Goal: Find specific page/section: Find specific page/section

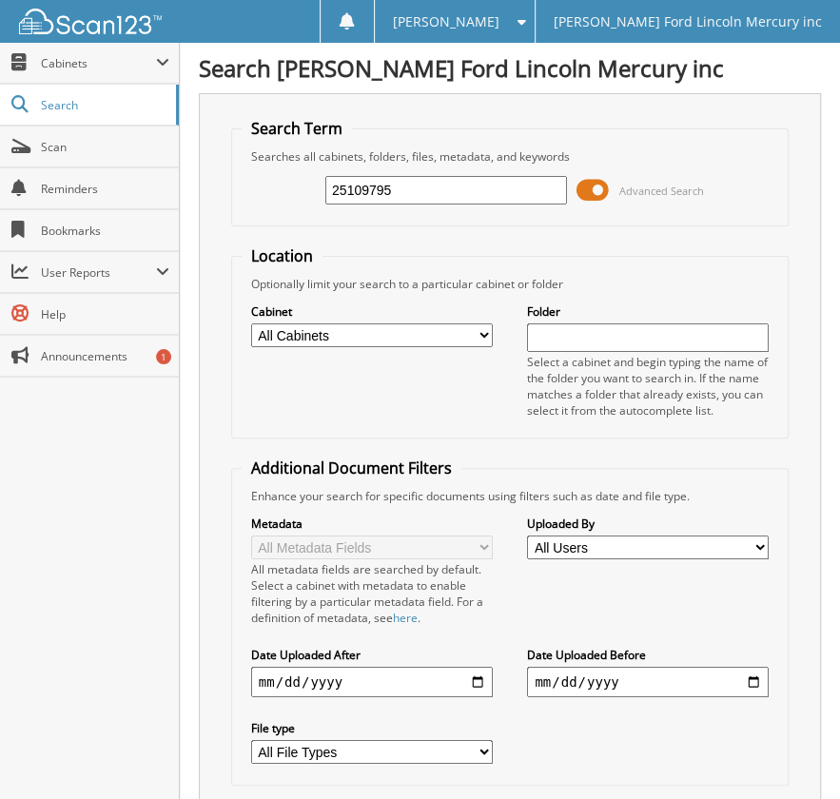
type input "25109795"
click at [370, 326] on select "All Cabinets ACCOUNTS PAYABLE BODY SHOP RO'S CREDIT CARD RECEIPTS PARTS INVOICE…" at bounding box center [372, 336] width 242 height 24
select select "5613"
click at [251, 324] on select "All Cabinets ACCOUNTS PAYABLE BODY SHOP RO'S CREDIT CARD RECEIPTS PARTS INVOICE…" at bounding box center [372, 336] width 242 height 24
click at [385, 337] on select "All Cabinets ACCOUNTS PAYABLE BODY SHOP RO'S CREDIT CARD RECEIPTS PARTS INVOICE…" at bounding box center [372, 336] width 242 height 24
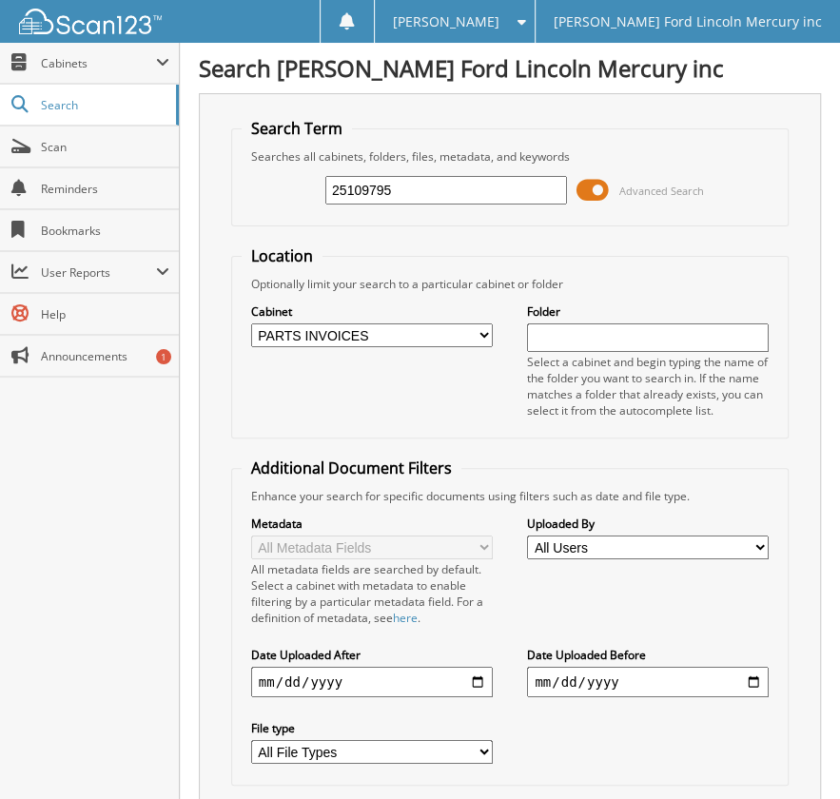
click at [441, 263] on fieldset "Location Optionally limit your search to a particular cabinet or folder Cabinet…" at bounding box center [510, 341] width 559 height 193
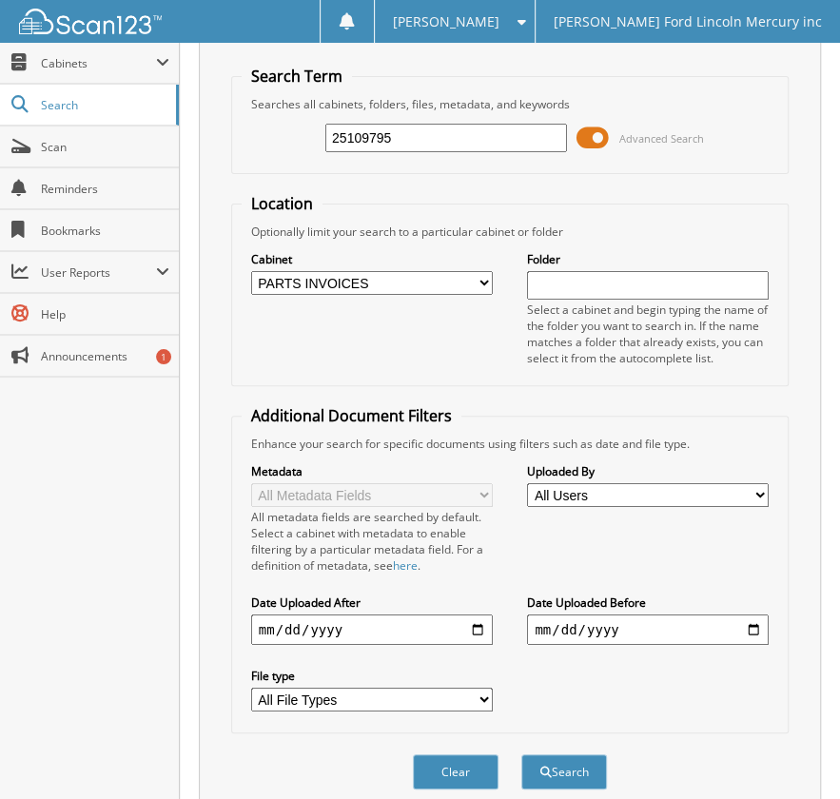
scroll to position [114, 0]
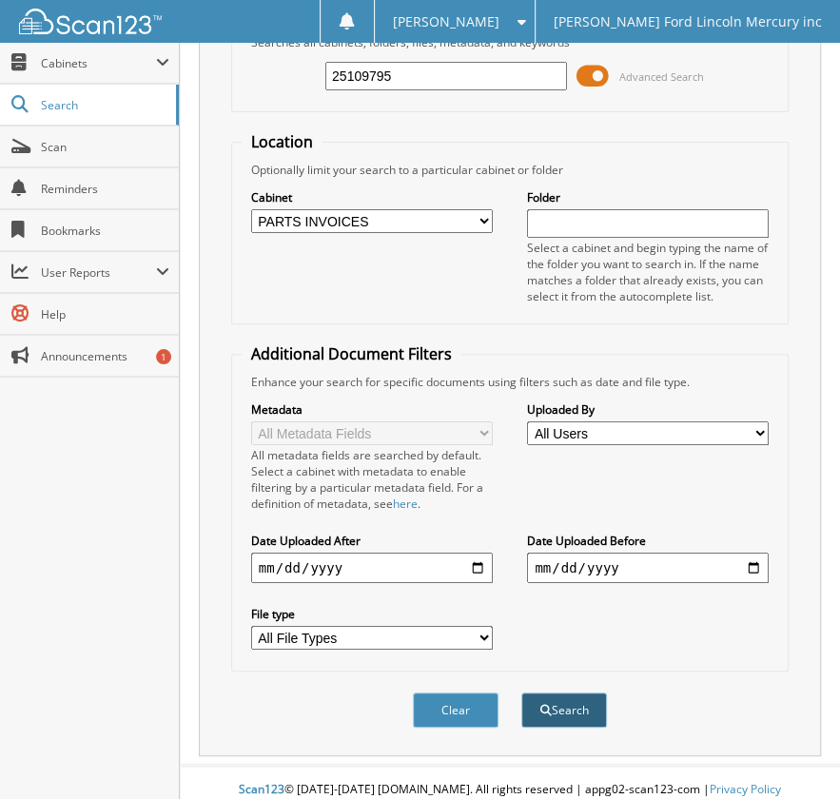
click at [575, 693] on button "Search" at bounding box center [564, 710] width 86 height 35
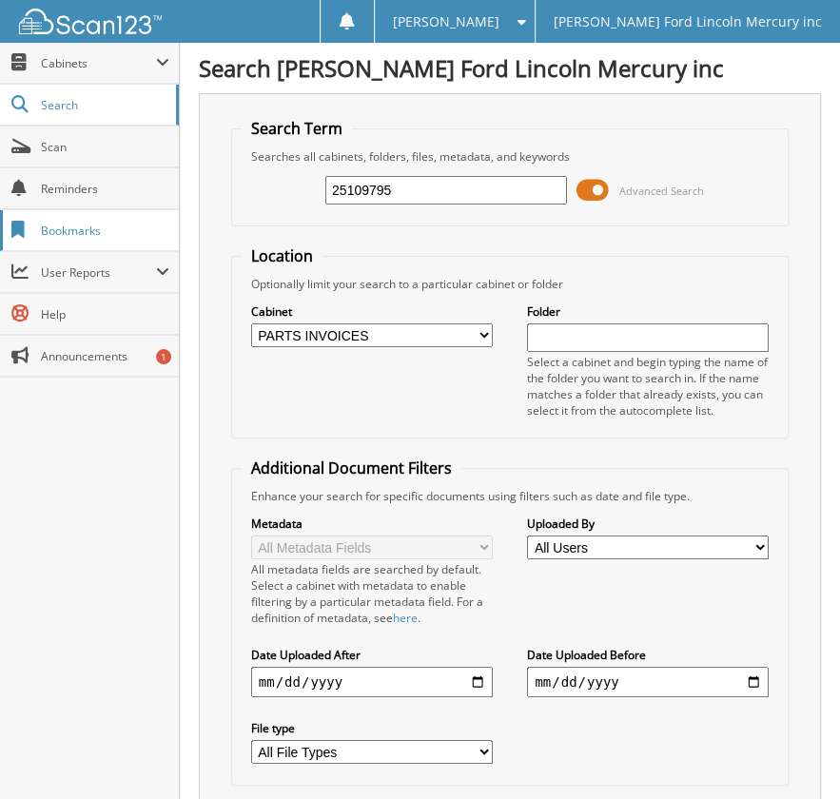
drag, startPoint x: 418, startPoint y: 188, endPoint x: 143, endPoint y: 214, distance: 276.2
click at [143, 214] on body "Tammie S. Settings Logout Billy Howell Ford Lincoln Mercury inc Close Cabinets …" at bounding box center [420, 497] width 840 height 994
type input "25109795"
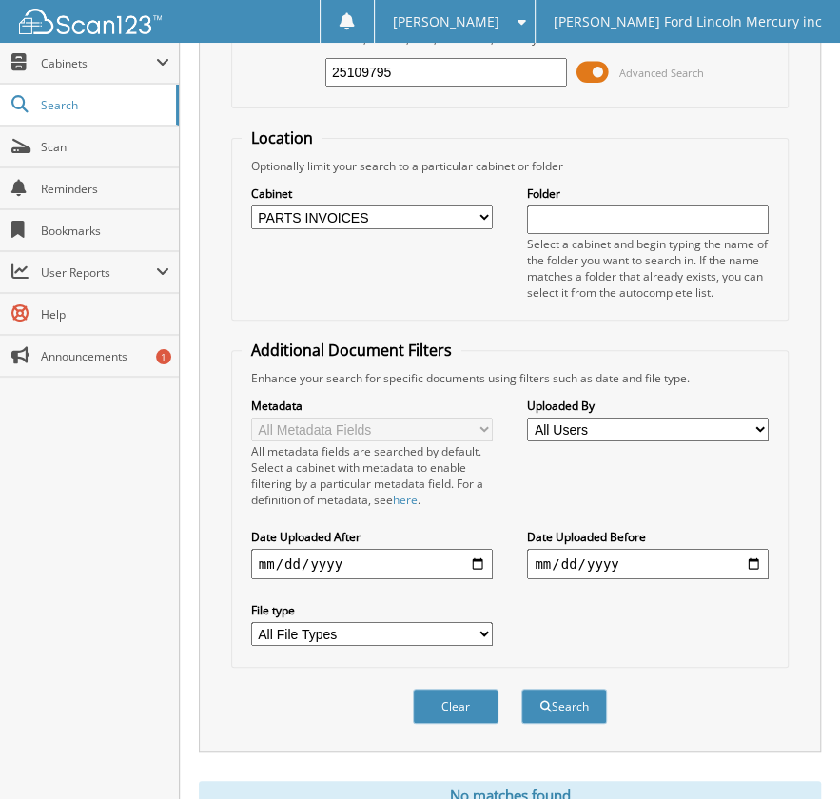
scroll to position [182, 0]
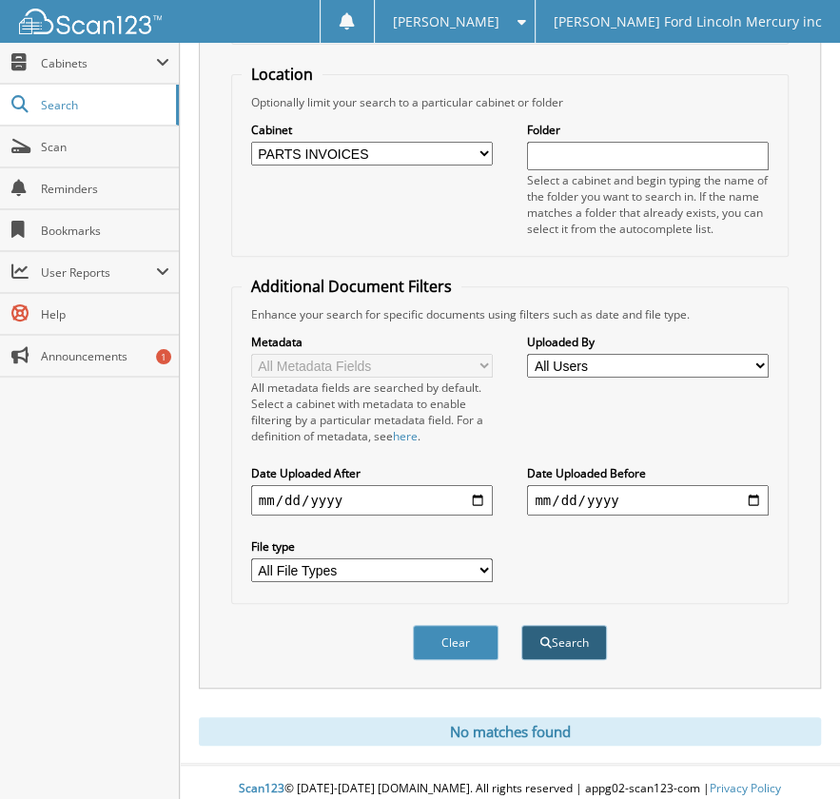
click at [579, 629] on button "Search" at bounding box center [564, 642] width 86 height 35
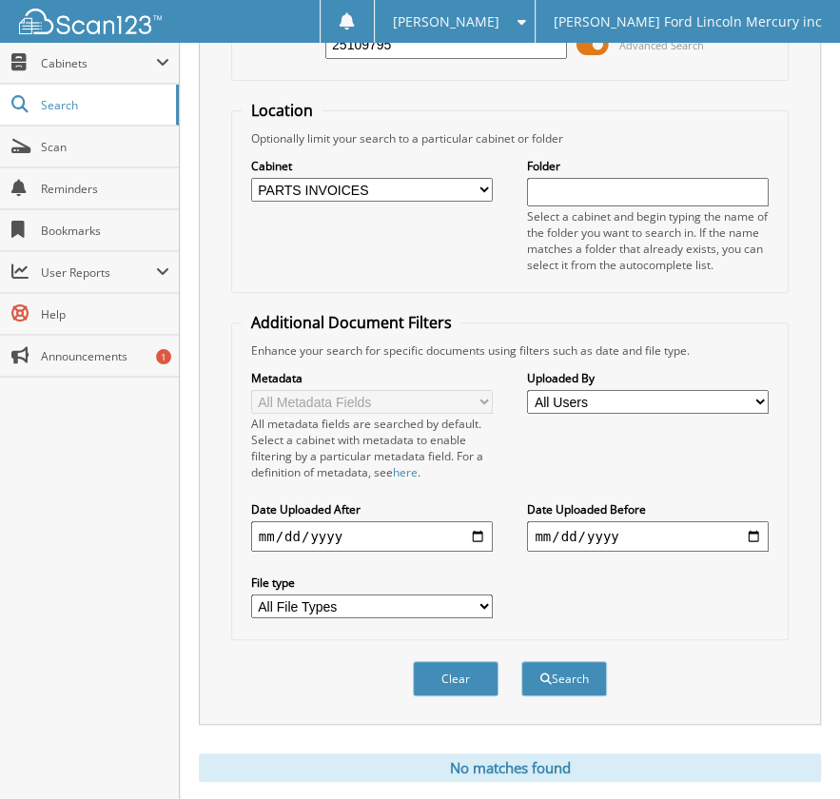
scroll to position [182, 0]
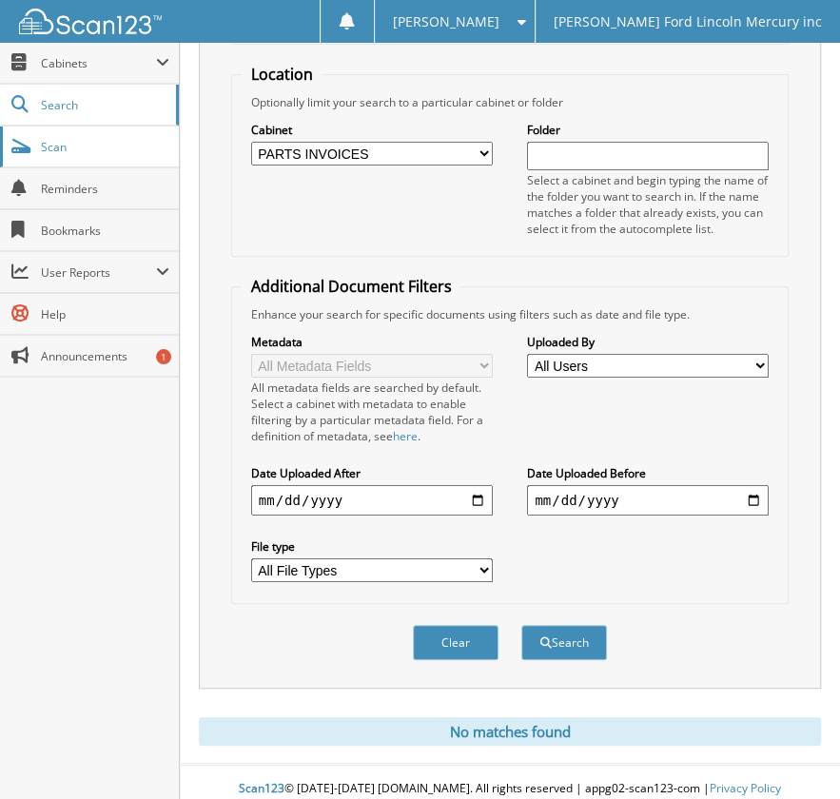
click at [84, 153] on link "Scan" at bounding box center [89, 147] width 179 height 41
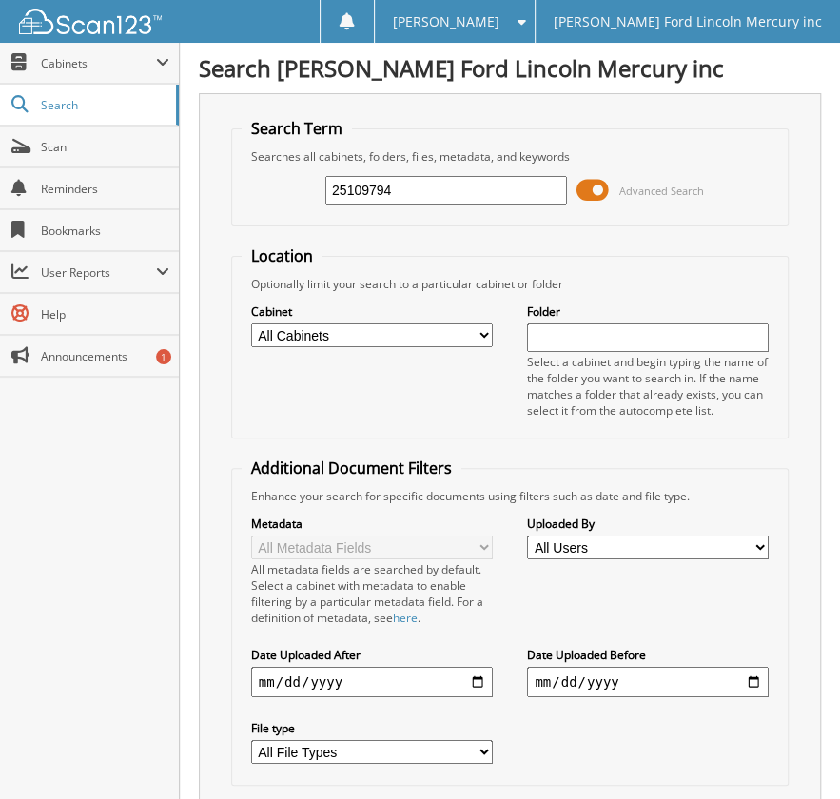
type input "25109794"
click at [333, 326] on select "All Cabinets ACCOUNTS PAYABLE BODY SHOP RO'S CREDIT CARD RECEIPTS PARTS INVOICE…" at bounding box center [372, 336] width 242 height 24
select select "5613"
click at [251, 324] on select "All Cabinets ACCOUNTS PAYABLE BODY SHOP RO'S CREDIT CARD RECEIPTS PARTS INVOICE…" at bounding box center [372, 336] width 242 height 24
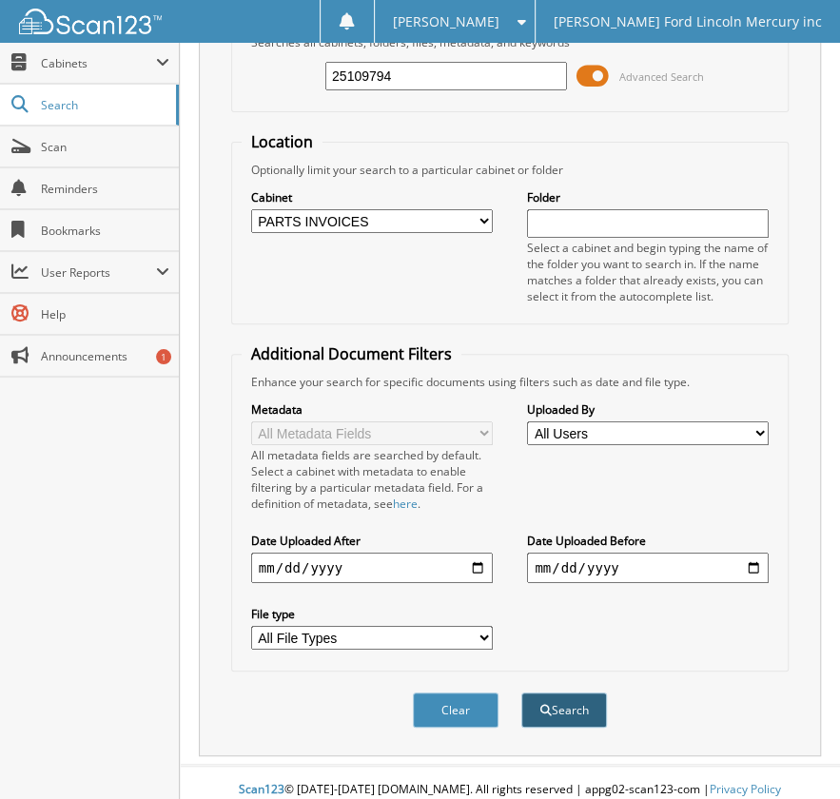
click at [568, 693] on button "Search" at bounding box center [564, 710] width 86 height 35
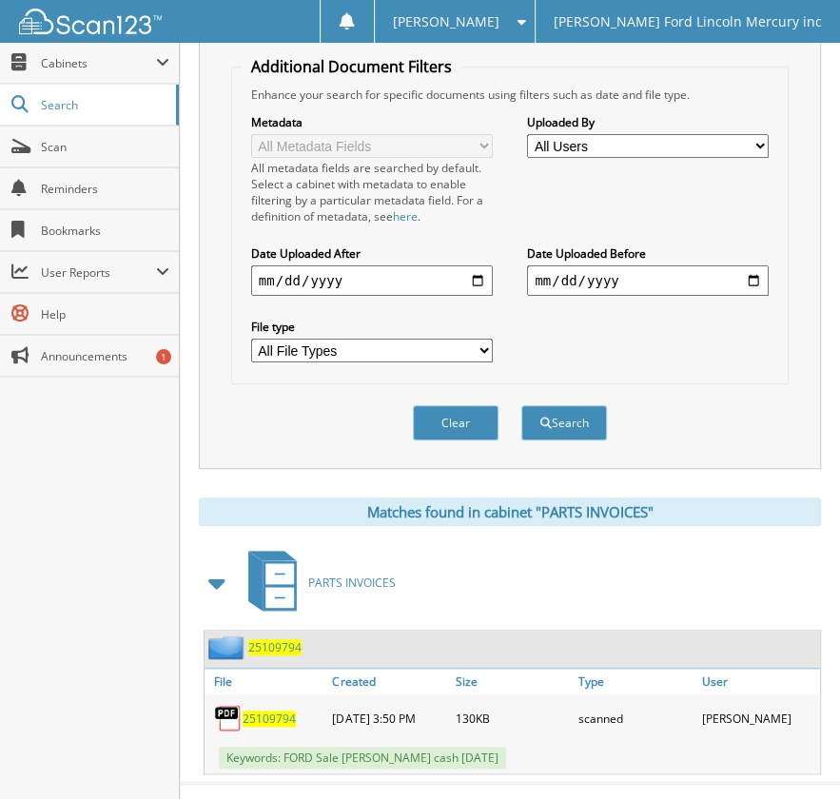
scroll to position [419, 0]
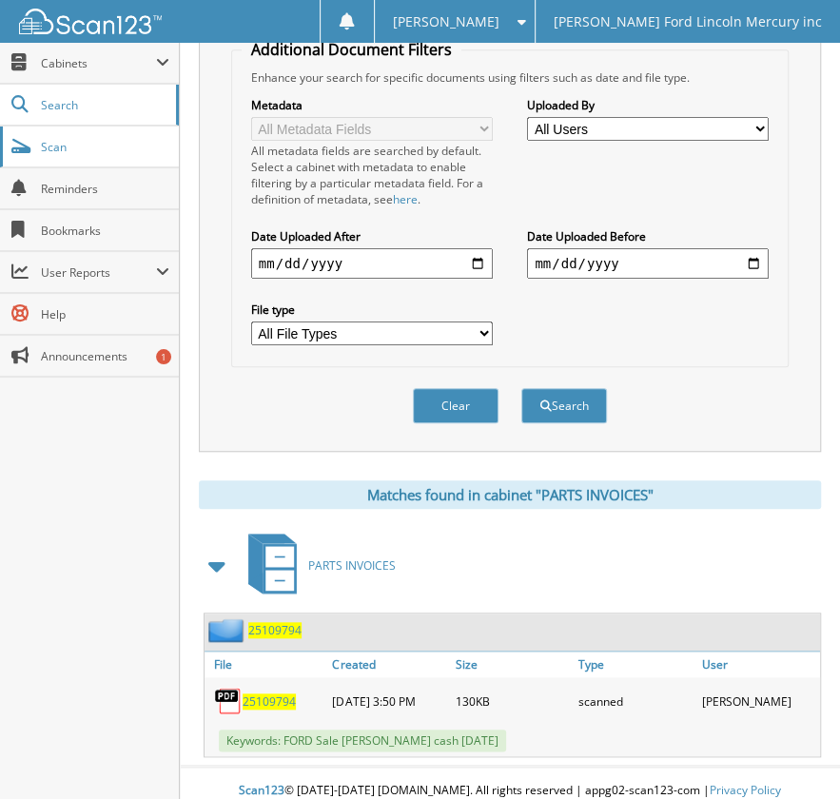
click at [29, 155] on link "Scan" at bounding box center [89, 147] width 179 height 41
